Goal: Check status: Check status

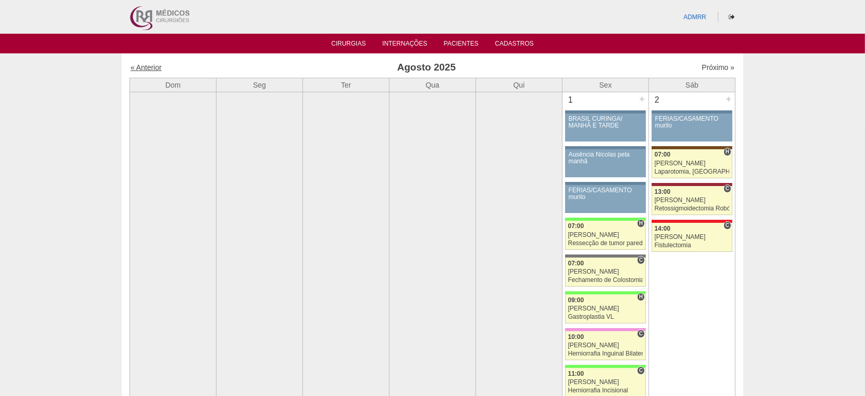
click at [147, 66] on link "« Anterior" at bounding box center [146, 67] width 31 height 8
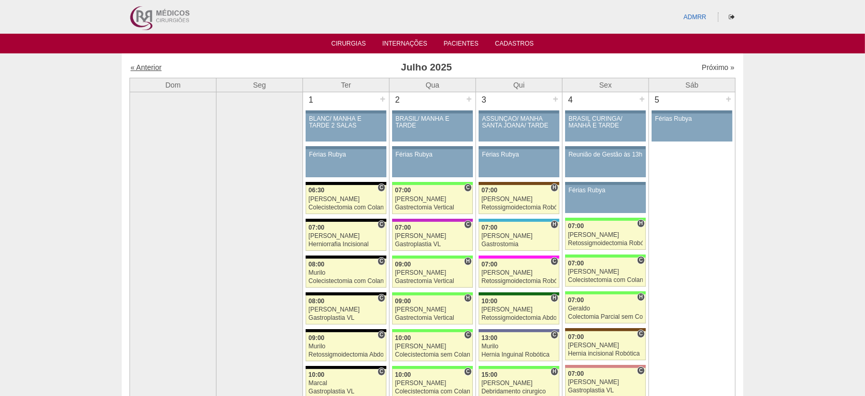
click at [141, 65] on link "« Anterior" at bounding box center [146, 67] width 31 height 8
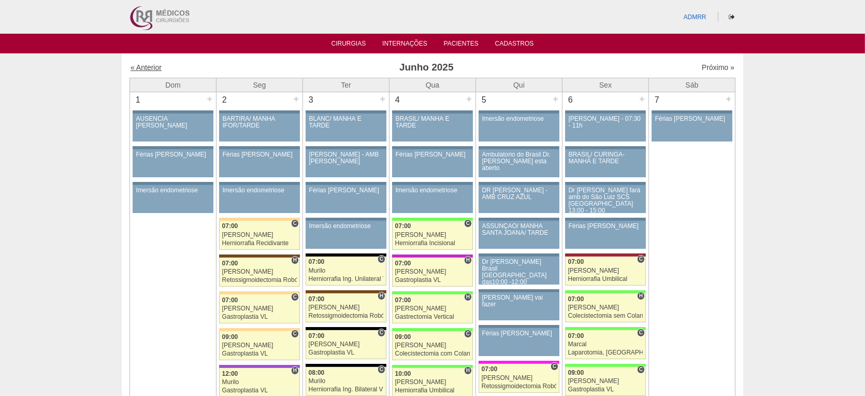
click at [147, 68] on link "« Anterior" at bounding box center [146, 67] width 31 height 8
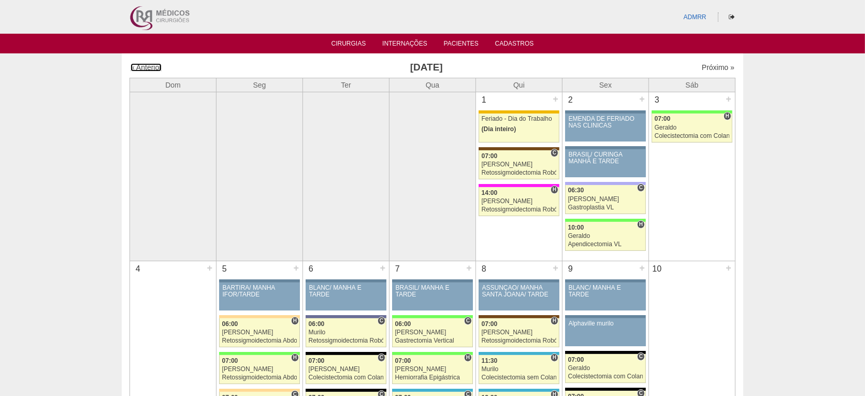
click at [147, 68] on link "« Anterior" at bounding box center [146, 67] width 31 height 8
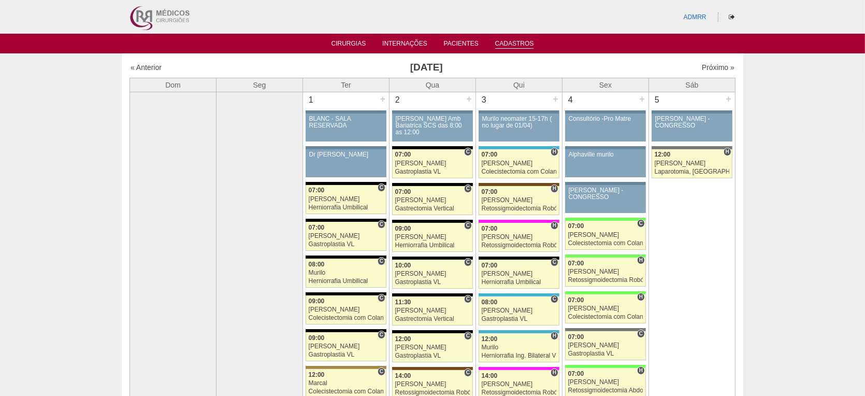
click at [514, 40] on link "Cadastros" at bounding box center [514, 44] width 39 height 9
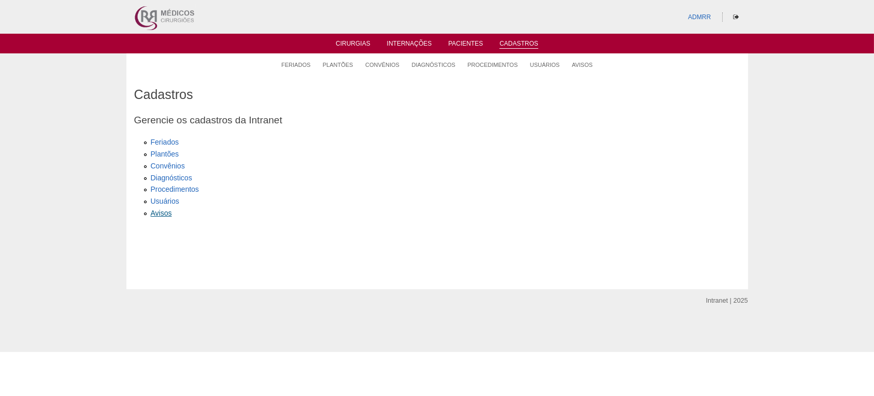
click at [165, 213] on link "Avisos" at bounding box center [161, 213] width 21 height 8
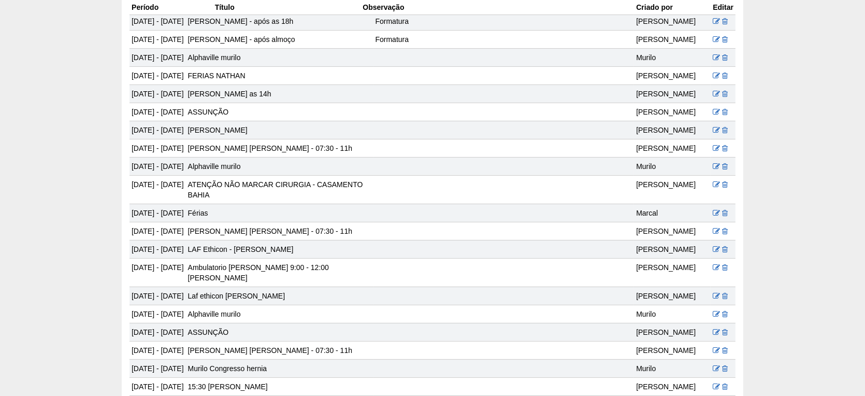
scroll to position [8464, 0]
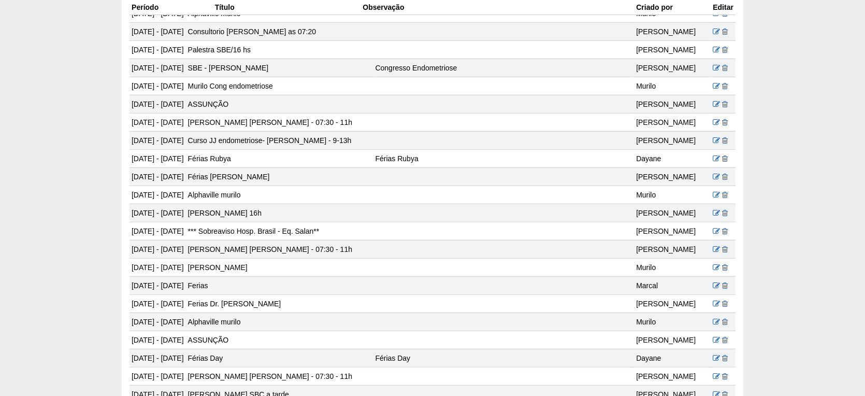
click at [656, 12] on th "Criado por" at bounding box center [672, 7] width 77 height 15
click at [654, 10] on th "Criado por" at bounding box center [672, 7] width 77 height 15
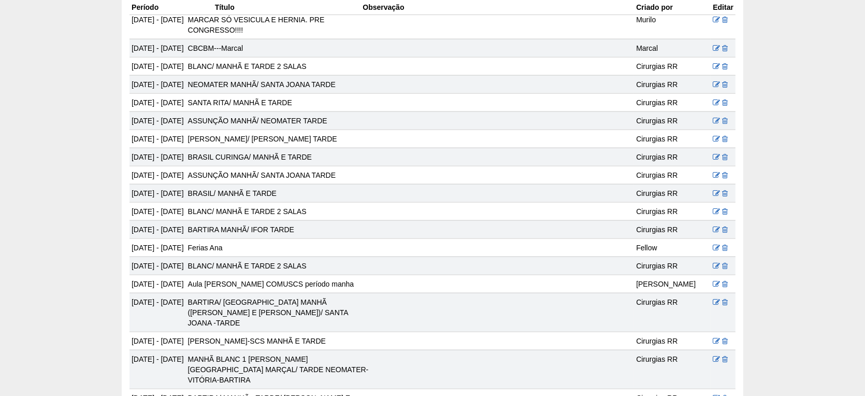
scroll to position [0, 0]
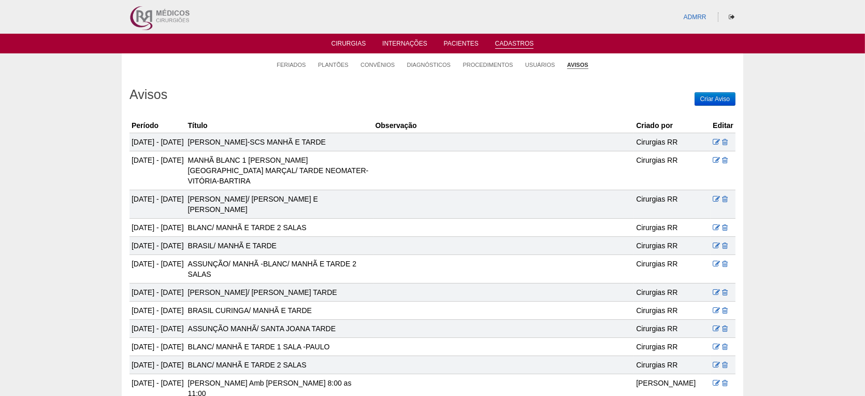
click at [645, 125] on th "Criado por" at bounding box center [672, 125] width 77 height 15
click at [644, 142] on div "Cirurgias RR" at bounding box center [672, 142] width 73 height 10
click at [438, 186] on td at bounding box center [504, 170] width 261 height 39
click at [352, 43] on link "Cirurgias" at bounding box center [349, 44] width 35 height 9
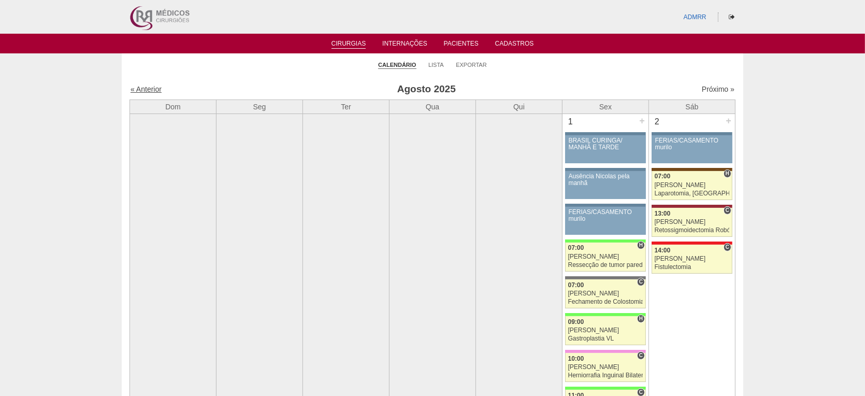
click at [147, 87] on link "« Anterior" at bounding box center [146, 89] width 31 height 8
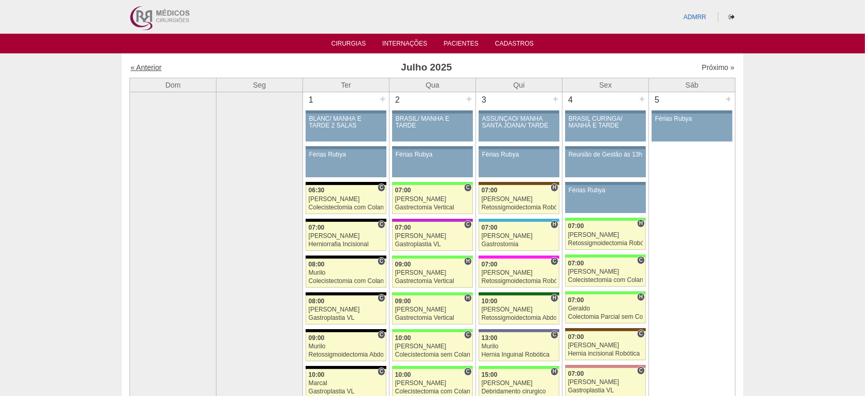
click at [151, 65] on link "« Anterior" at bounding box center [146, 67] width 31 height 8
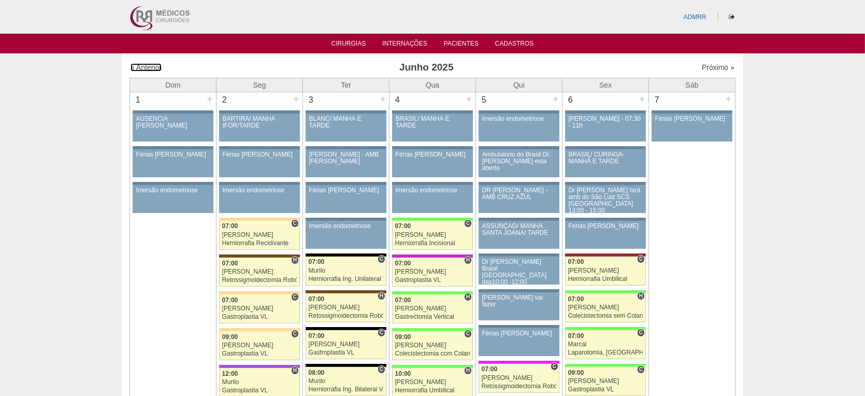
click at [151, 65] on link "« Anterior" at bounding box center [146, 67] width 31 height 8
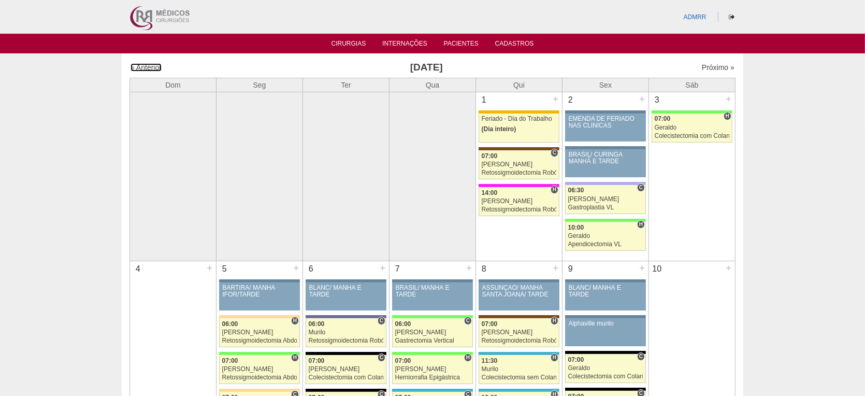
click at [151, 65] on link "« Anterior" at bounding box center [146, 67] width 31 height 8
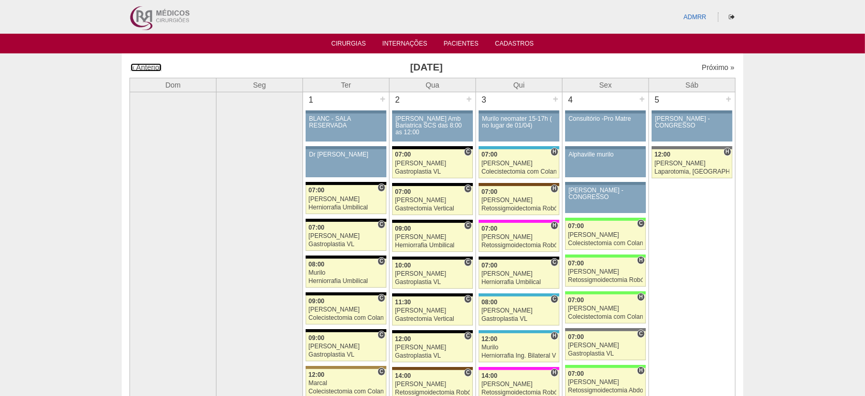
click at [151, 65] on link "« Anterior" at bounding box center [146, 67] width 31 height 8
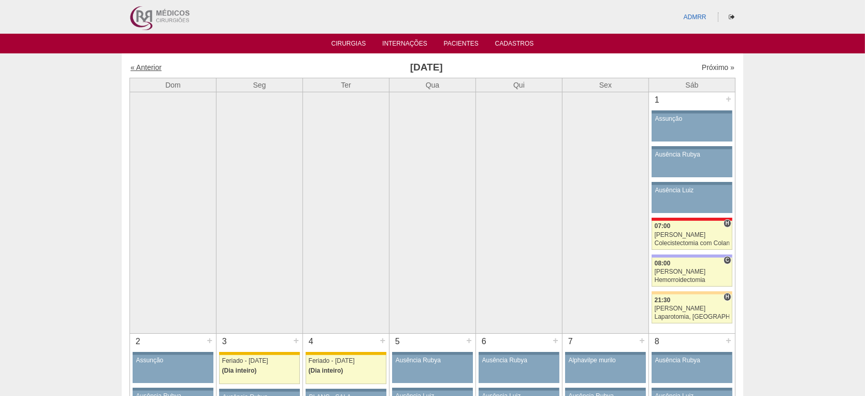
drag, startPoint x: 0, startPoint y: 0, endPoint x: 151, endPoint y: 67, distance: 165.2
click at [151, 67] on link "« Anterior" at bounding box center [146, 67] width 31 height 8
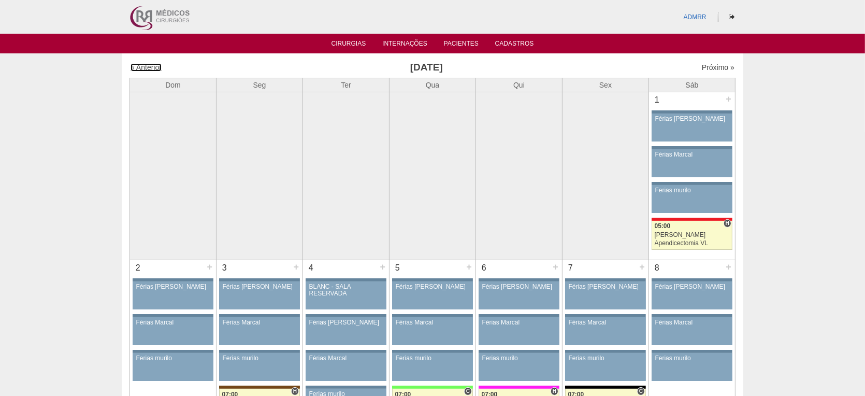
click at [151, 67] on link "« Anterior" at bounding box center [146, 67] width 31 height 8
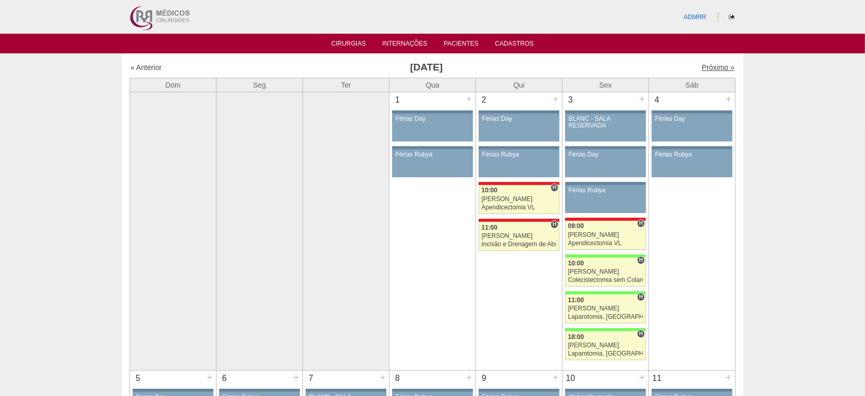
click at [707, 65] on link "Próximo »" at bounding box center [718, 67] width 33 height 8
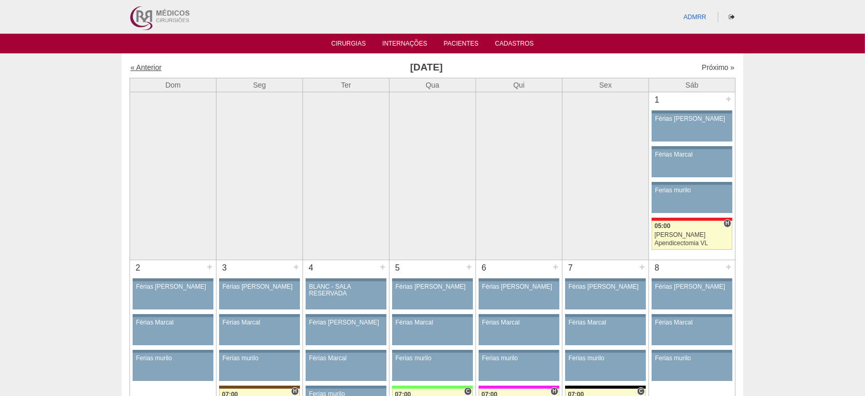
click at [153, 64] on link "« Anterior" at bounding box center [146, 67] width 31 height 8
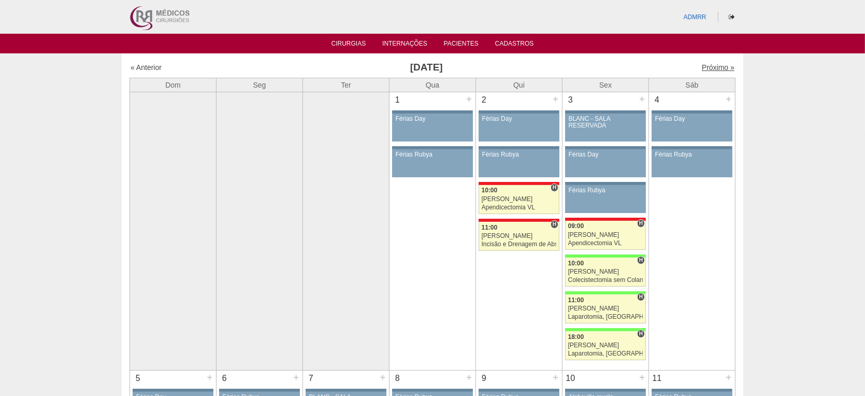
click at [709, 69] on link "Próximo »" at bounding box center [718, 67] width 33 height 8
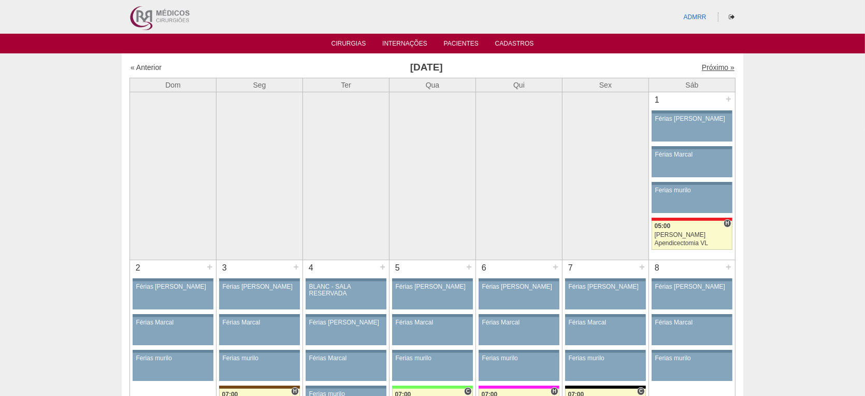
click at [707, 67] on link "Próximo »" at bounding box center [718, 67] width 33 height 8
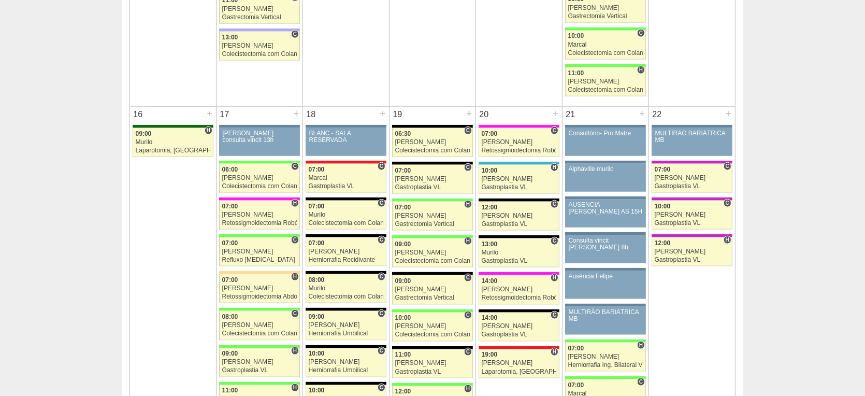
scroll to position [1209, 0]
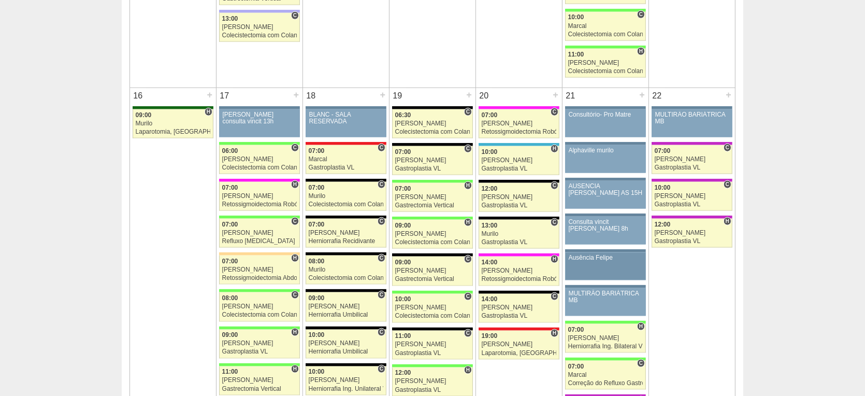
click at [609, 262] on link "85015 Felipe Rossi Ausência Felipe Paciente não informado Convênio não informado" at bounding box center [605, 266] width 81 height 28
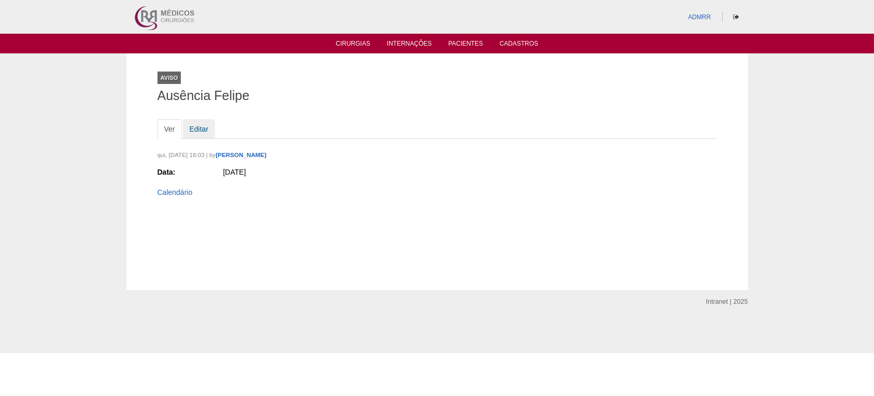
click at [198, 130] on link "Editar" at bounding box center [199, 129] width 33 height 20
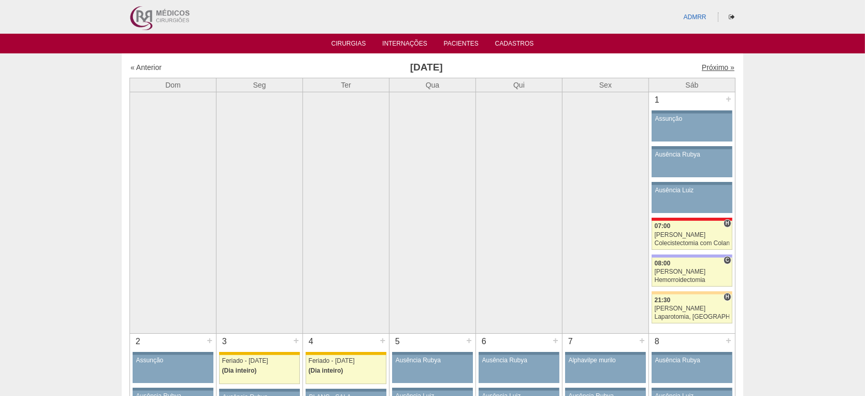
click at [708, 68] on link "Próximo »" at bounding box center [718, 67] width 33 height 8
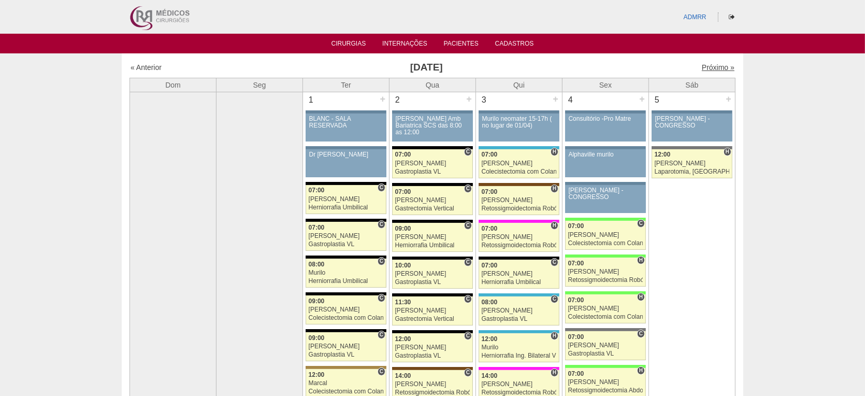
click at [716, 65] on link "Próximo »" at bounding box center [718, 67] width 33 height 8
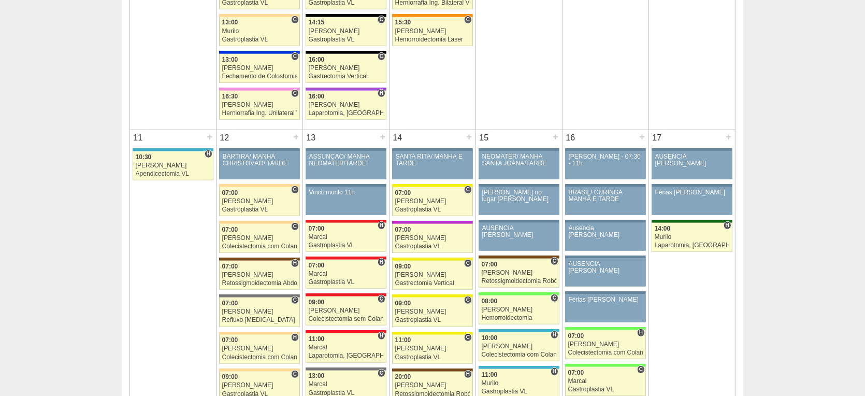
scroll to position [633, 0]
click at [510, 231] on link "86492 ADMRR AUSENCIA [PERSON_NAME] Paciente não informado [PERSON_NAME] não inf…" at bounding box center [519, 236] width 81 height 28
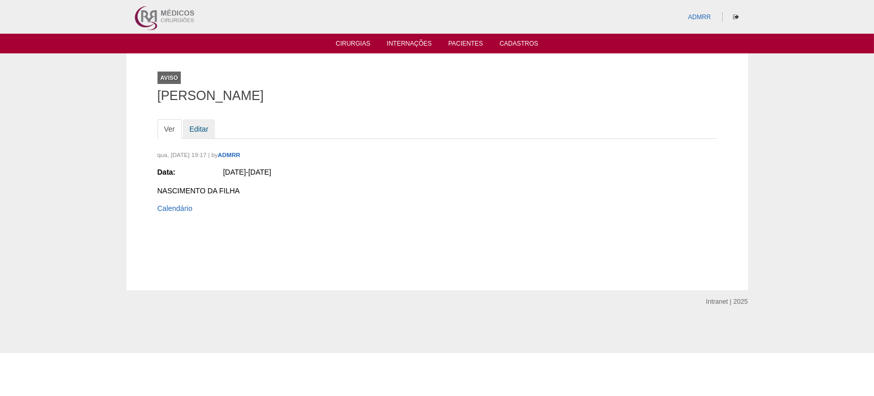
click at [197, 127] on link "Editar" at bounding box center [199, 129] width 33 height 20
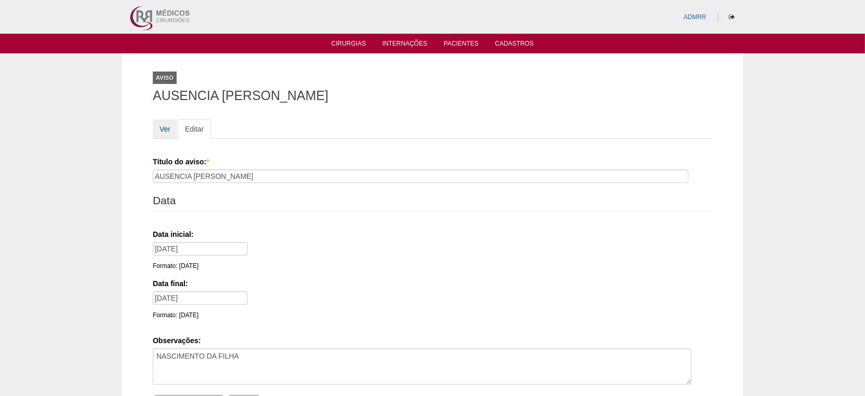
click at [163, 129] on link "Ver" at bounding box center [165, 129] width 24 height 20
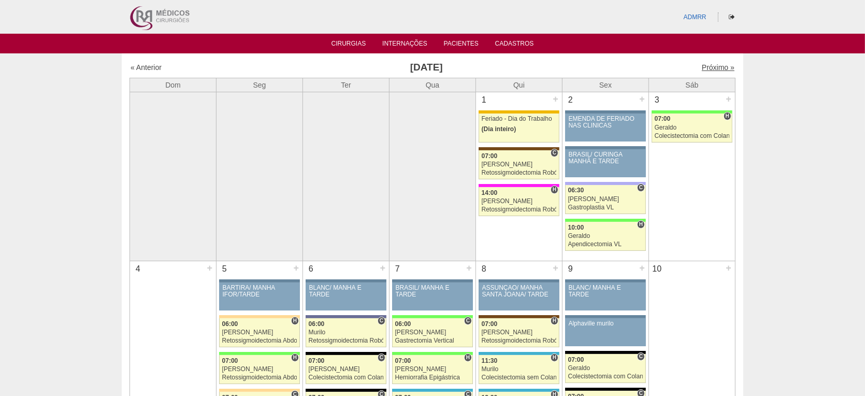
click at [715, 68] on link "Próximo »" at bounding box center [718, 67] width 33 height 8
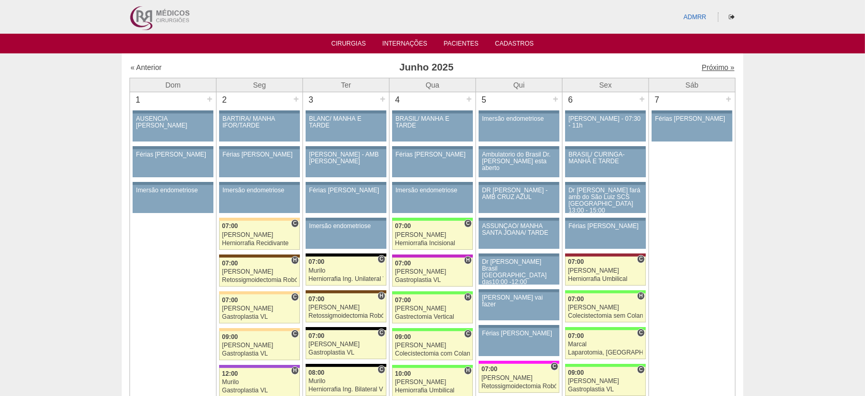
click at [710, 68] on link "Próximo »" at bounding box center [718, 67] width 33 height 8
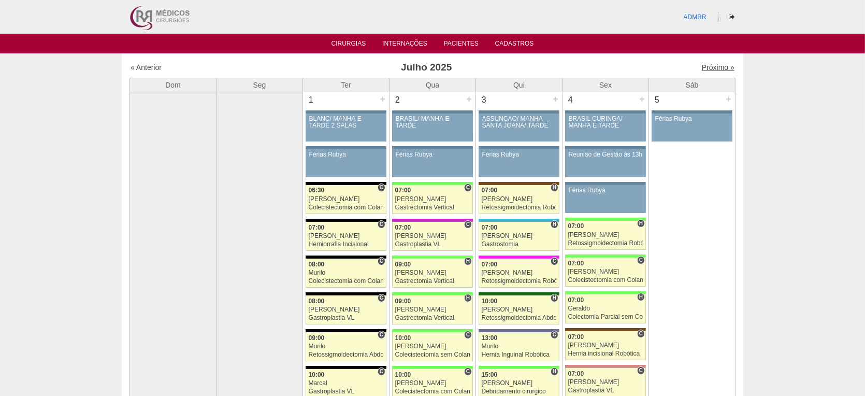
click at [708, 67] on link "Próximo »" at bounding box center [718, 67] width 33 height 8
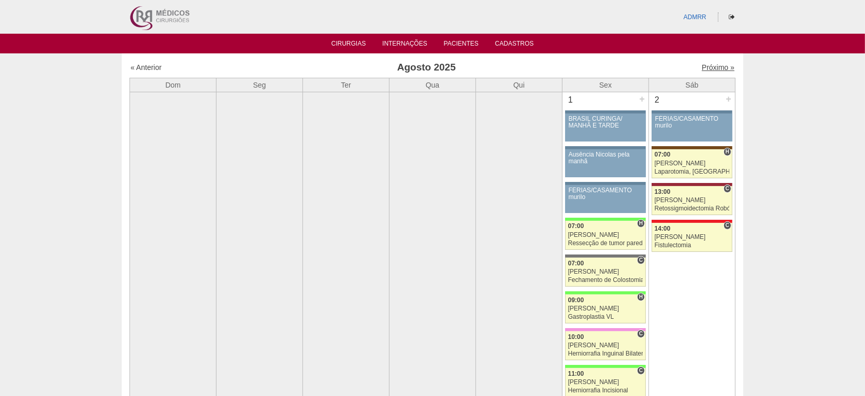
click at [702, 68] on link "Próximo »" at bounding box center [718, 67] width 33 height 8
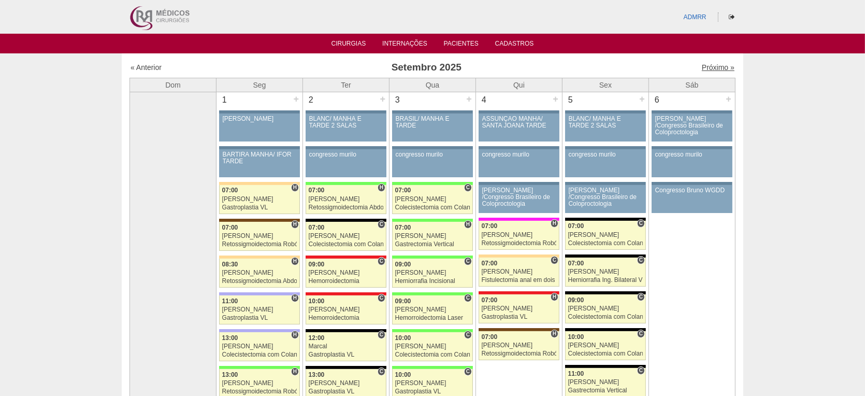
click at [705, 65] on link "Próximo »" at bounding box center [718, 67] width 33 height 8
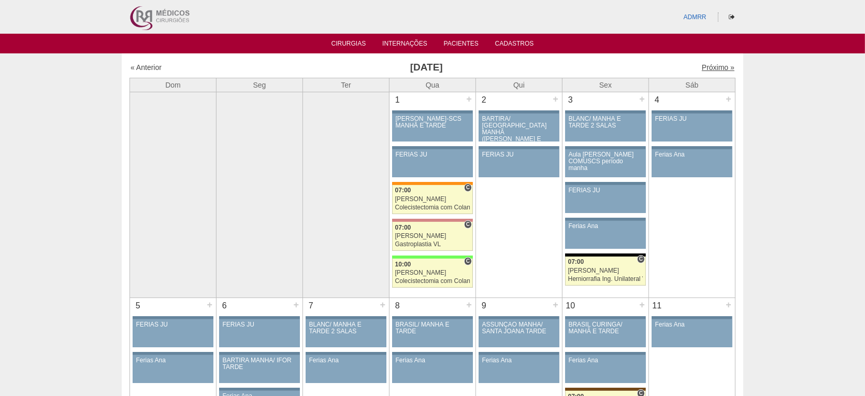
click at [702, 66] on link "Próximo »" at bounding box center [718, 67] width 33 height 8
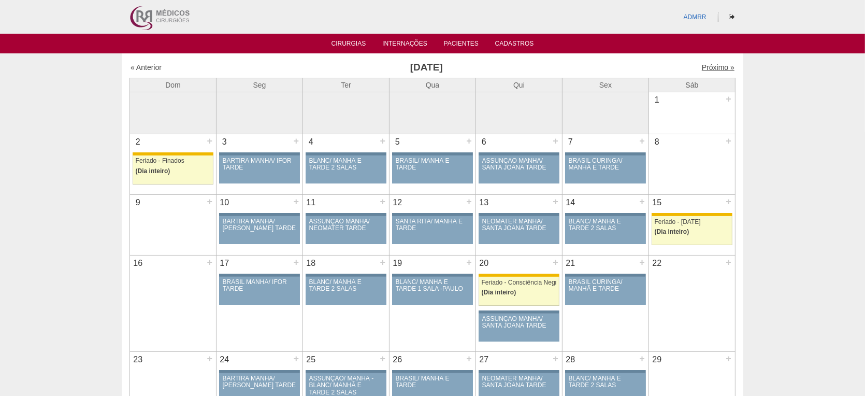
click at [702, 70] on link "Próximo »" at bounding box center [718, 67] width 33 height 8
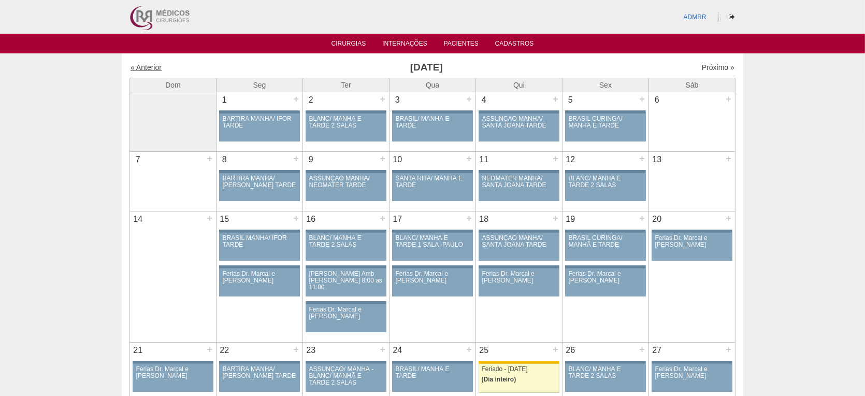
click at [155, 66] on link "« Anterior" at bounding box center [146, 67] width 31 height 8
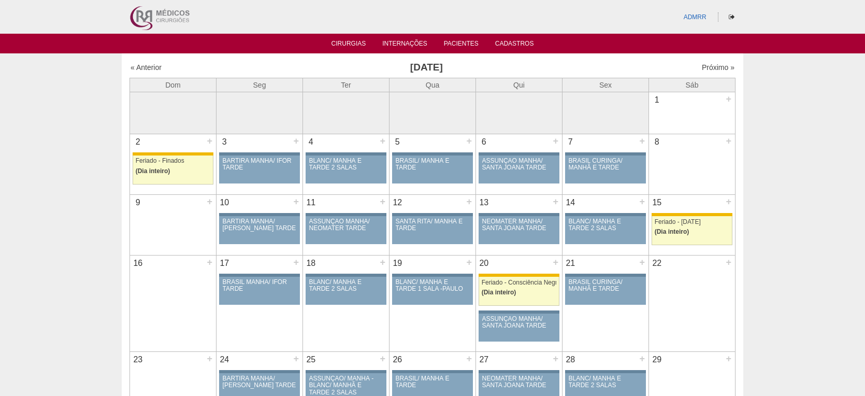
click at [153, 68] on link "« Anterior" at bounding box center [146, 67] width 31 height 8
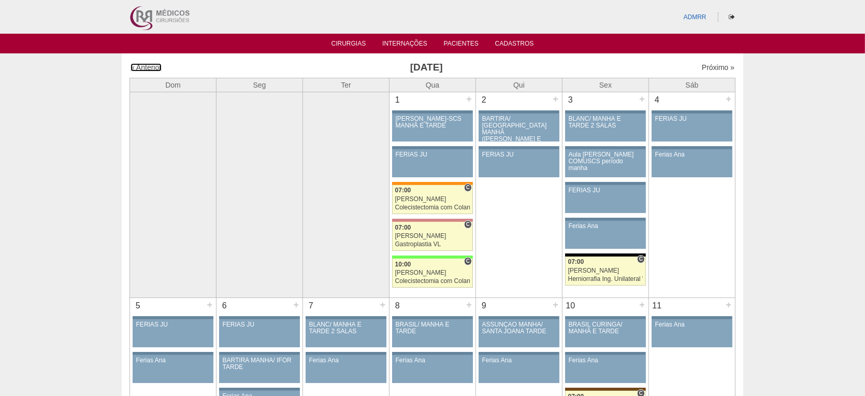
click at [153, 68] on link "« Anterior" at bounding box center [146, 67] width 31 height 8
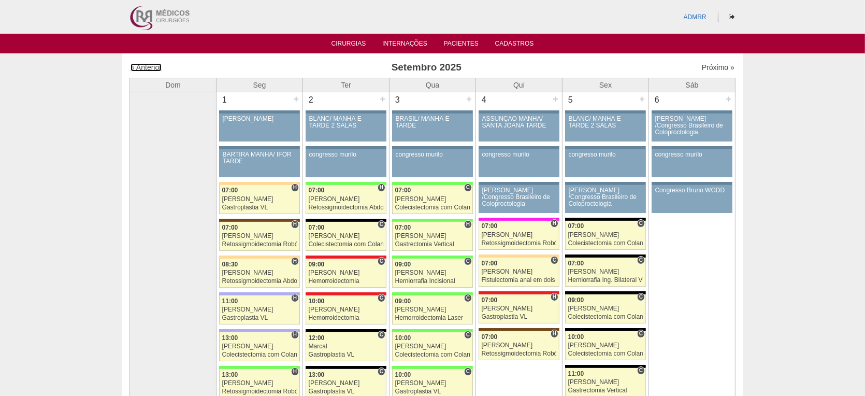
click at [153, 68] on link "« Anterior" at bounding box center [146, 67] width 31 height 8
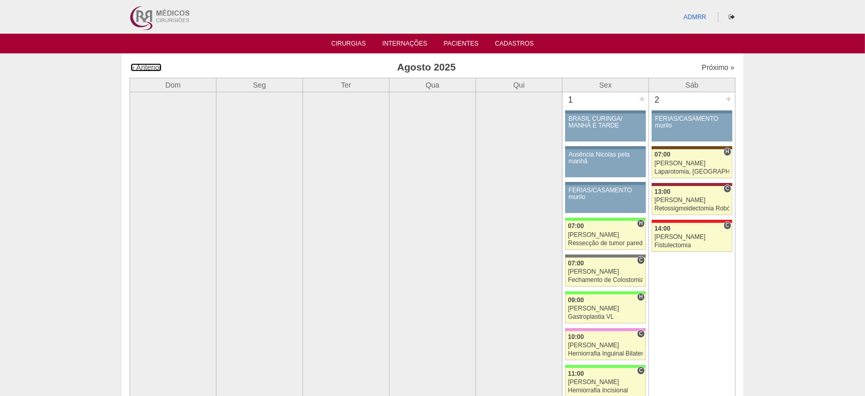
click at [153, 68] on link "« Anterior" at bounding box center [146, 67] width 31 height 8
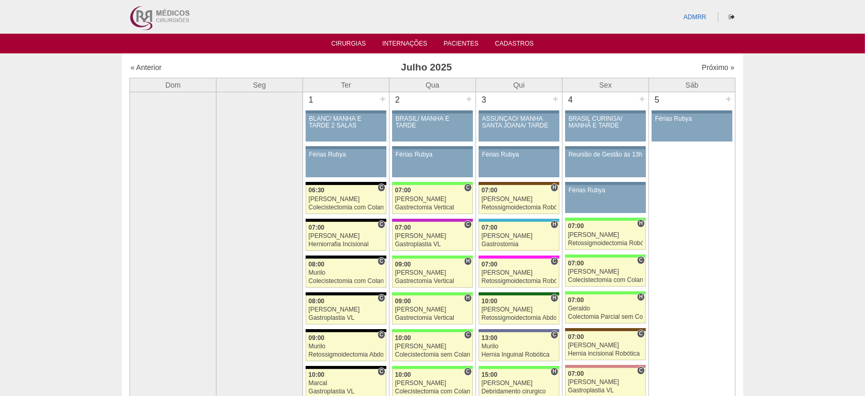
click at [153, 61] on div "« Anterior Julho 2025 Próximo »" at bounding box center [433, 69] width 606 height 17
click at [150, 67] on link "« Anterior" at bounding box center [146, 67] width 31 height 8
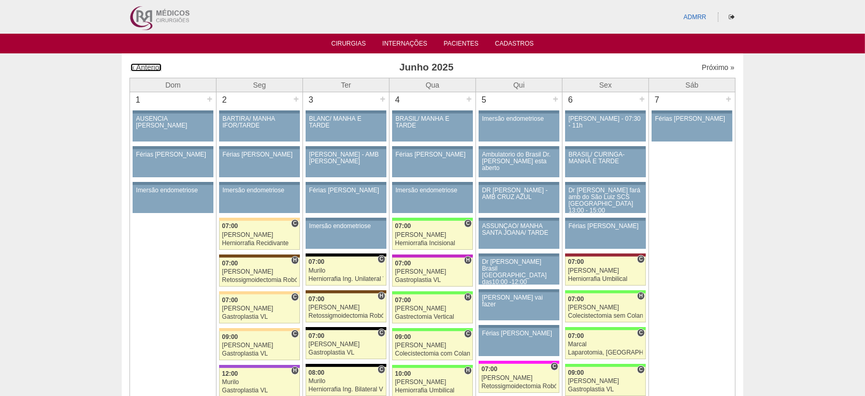
click at [150, 67] on link "« Anterior" at bounding box center [146, 67] width 31 height 8
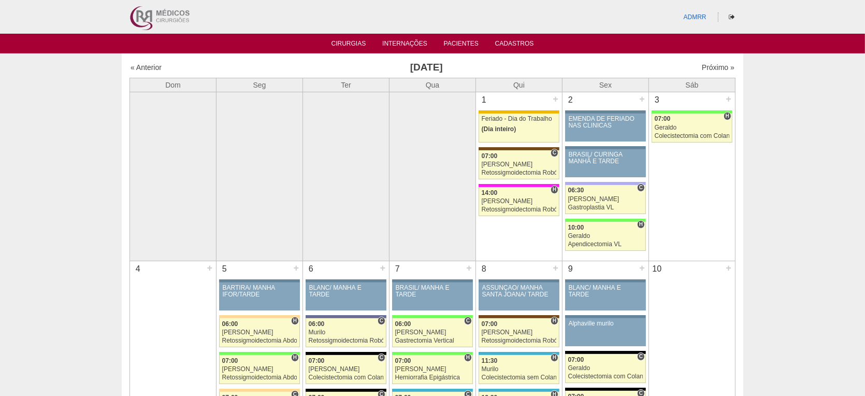
click at [150, 67] on link "« Anterior" at bounding box center [146, 67] width 31 height 8
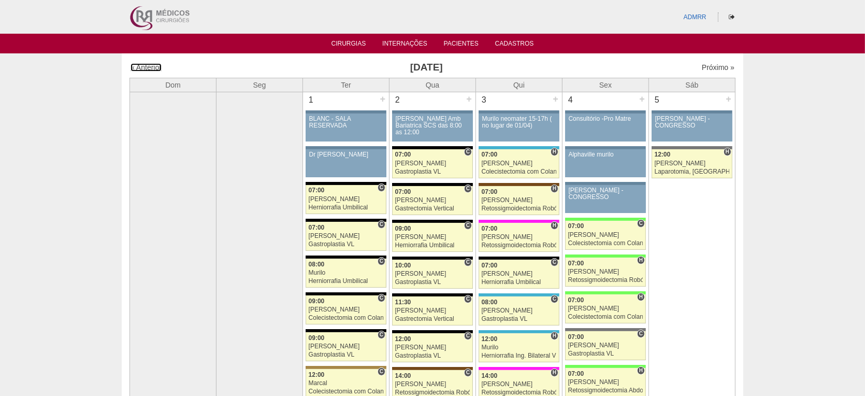
click at [150, 67] on link "« Anterior" at bounding box center [146, 67] width 31 height 8
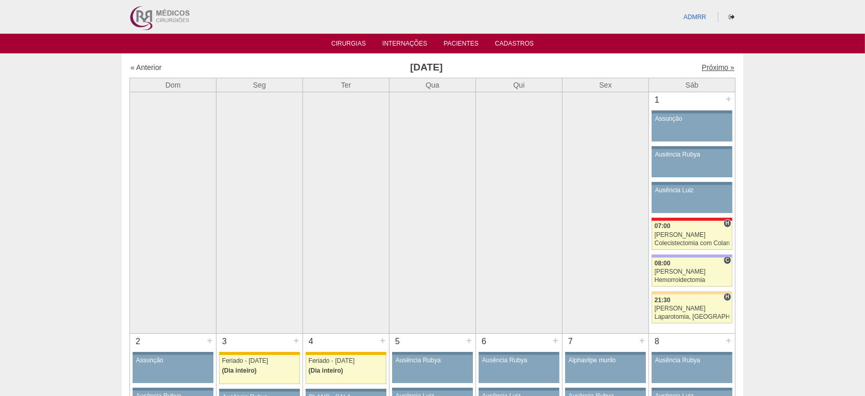
click at [710, 63] on link "Próximo »" at bounding box center [718, 67] width 33 height 8
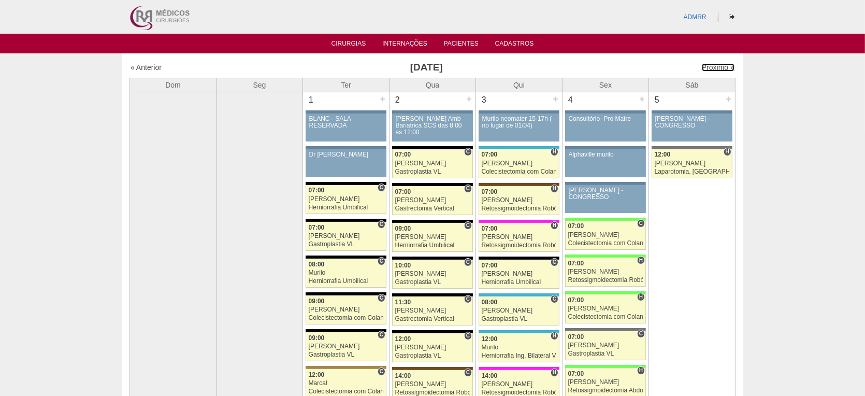
click at [708, 67] on link "Próximo »" at bounding box center [718, 67] width 33 height 8
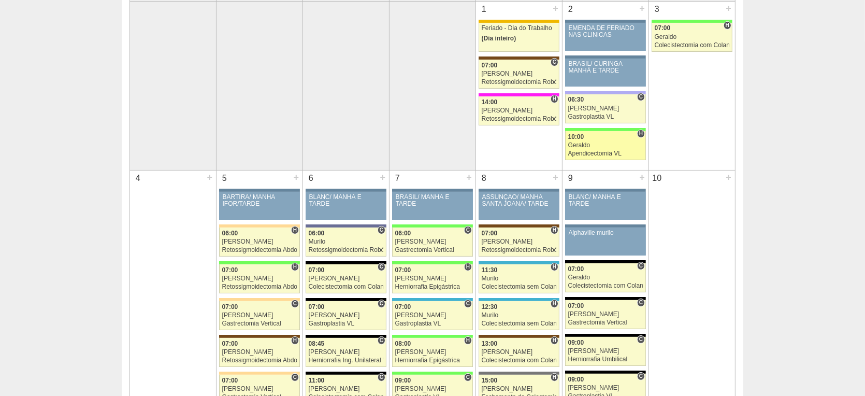
scroll to position [115, 0]
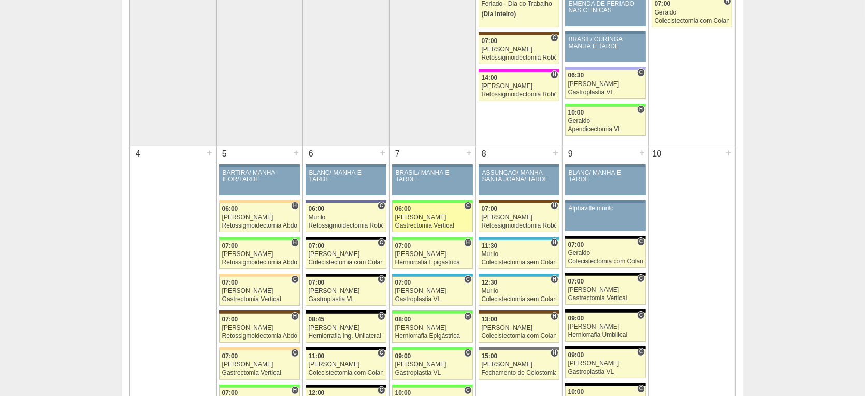
click at [410, 214] on div "[PERSON_NAME]" at bounding box center [432, 217] width 75 height 7
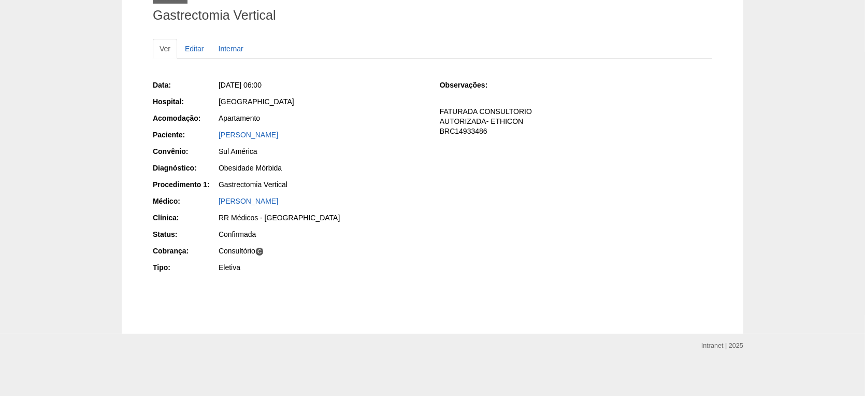
scroll to position [23, 0]
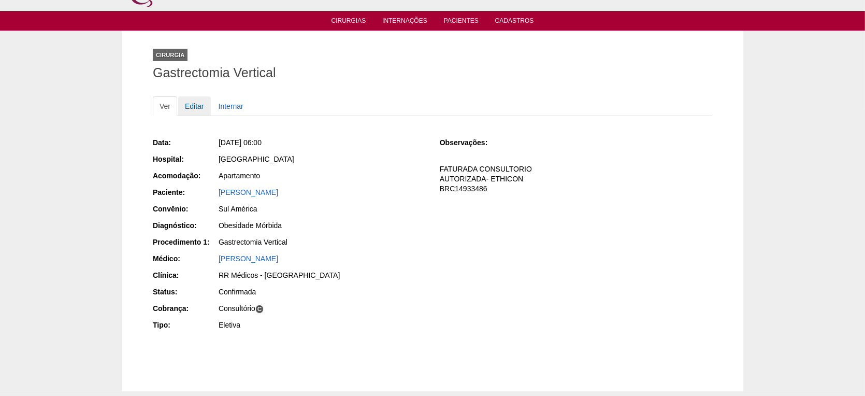
click at [195, 105] on link "Editar" at bounding box center [194, 106] width 33 height 20
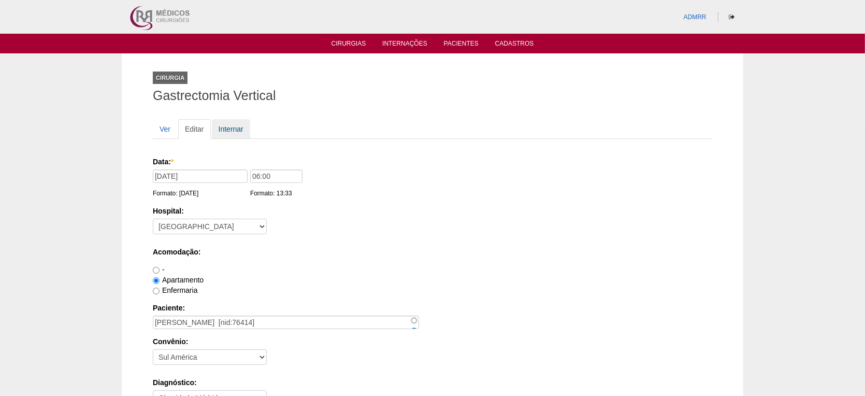
click at [238, 133] on link "Internar" at bounding box center [231, 129] width 38 height 20
click at [159, 128] on link "Ver" at bounding box center [165, 129] width 24 height 20
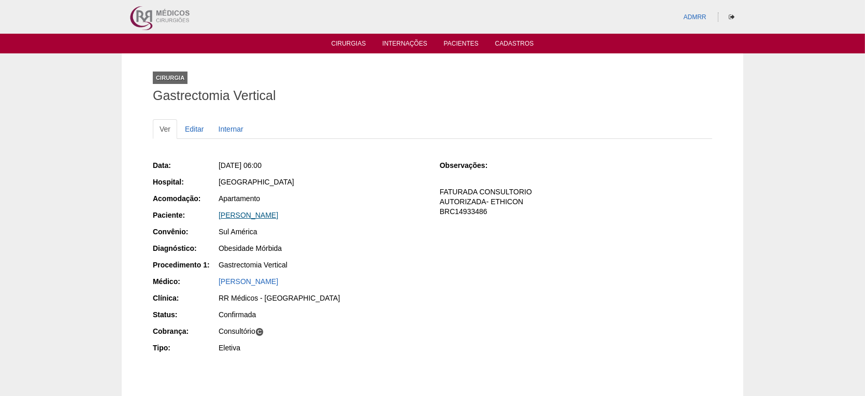
click at [240, 214] on link "[PERSON_NAME]" at bounding box center [249, 215] width 60 height 8
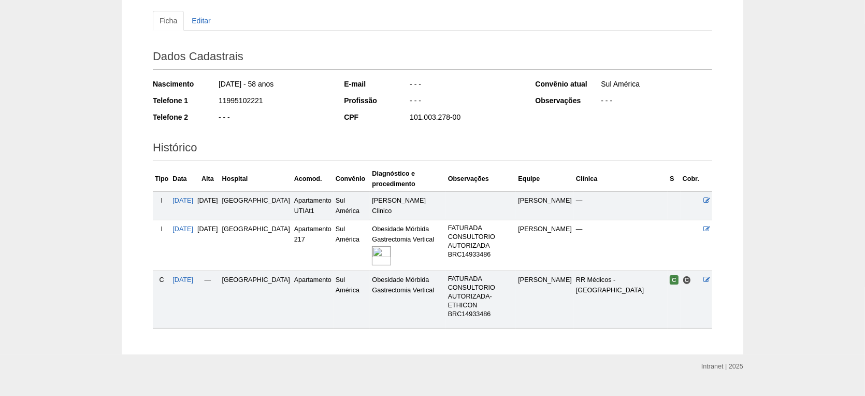
scroll to position [115, 0]
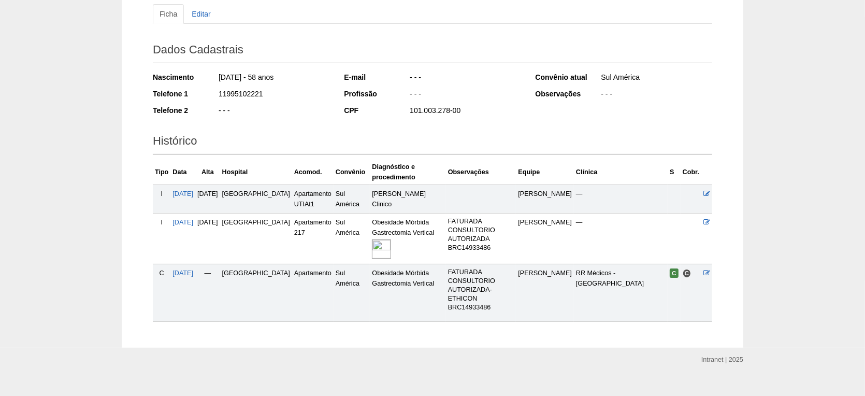
click at [372, 248] on img at bounding box center [381, 248] width 19 height 19
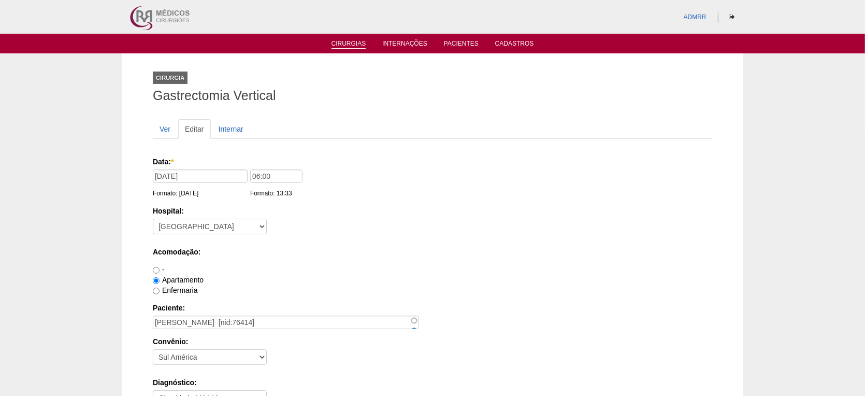
click at [357, 45] on link "Cirurgias" at bounding box center [349, 44] width 35 height 9
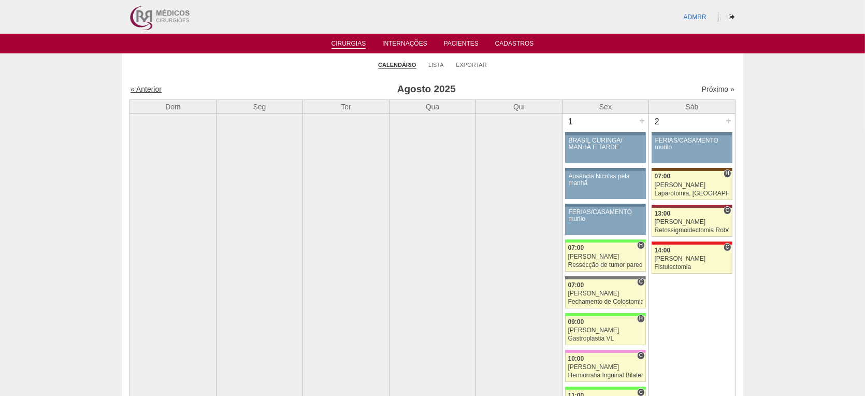
click at [153, 87] on link "« Anterior" at bounding box center [146, 89] width 31 height 8
click at [150, 88] on link "« Anterior" at bounding box center [146, 89] width 31 height 8
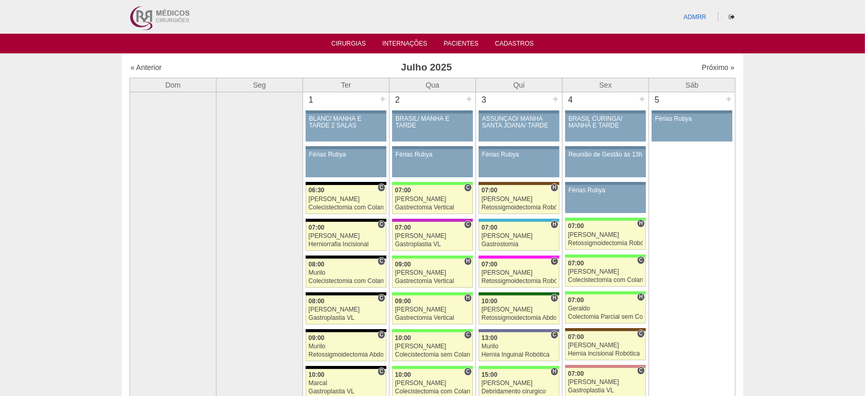
click at [150, 88] on th "Dom" at bounding box center [173, 85] width 87 height 14
click at [144, 65] on link "« Anterior" at bounding box center [146, 67] width 31 height 8
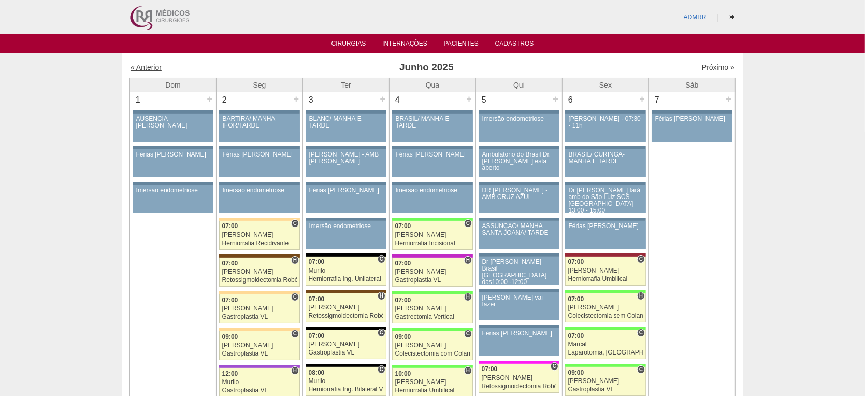
click at [143, 64] on link "« Anterior" at bounding box center [146, 67] width 31 height 8
click at [143, 67] on link "« Anterior" at bounding box center [146, 67] width 31 height 8
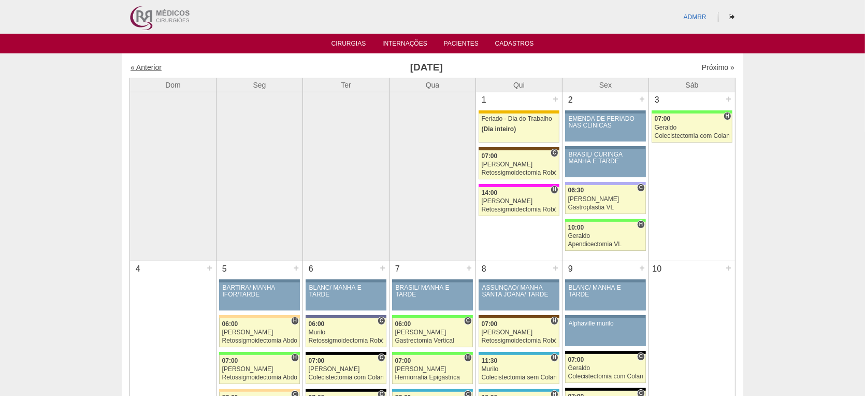
click at [149, 69] on link "« Anterior" at bounding box center [146, 67] width 31 height 8
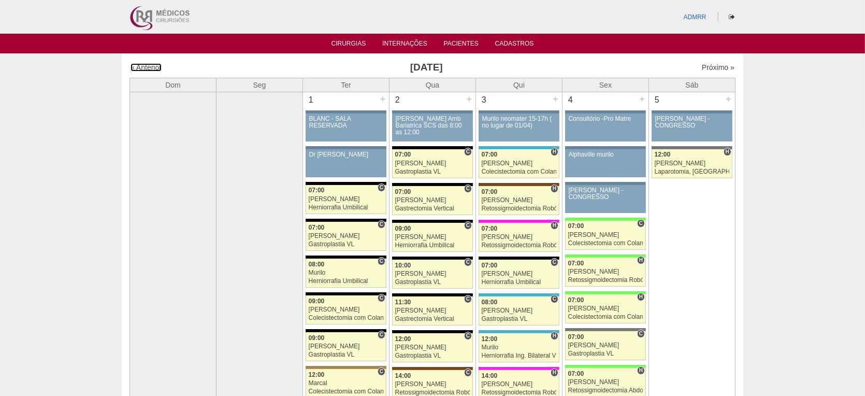
click at [149, 68] on link "« Anterior" at bounding box center [146, 67] width 31 height 8
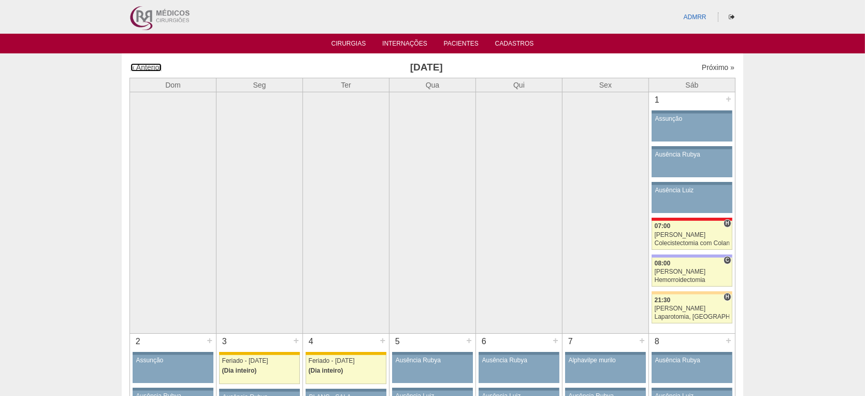
click at [149, 68] on link "« Anterior" at bounding box center [146, 67] width 31 height 8
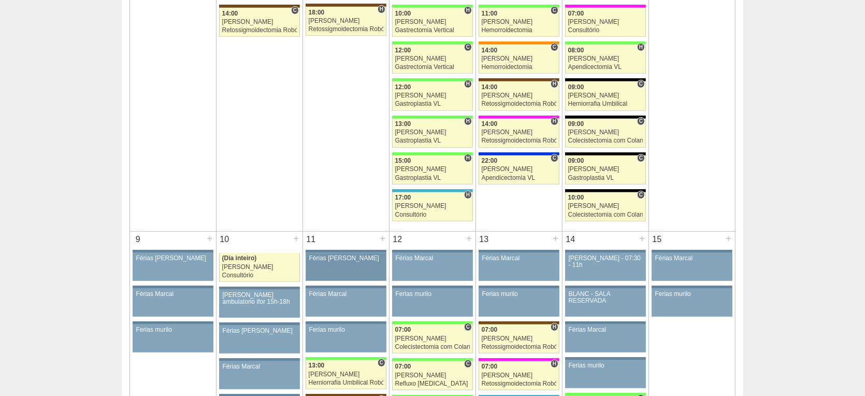
scroll to position [518, 0]
